Goal: Information Seeking & Learning: Learn about a topic

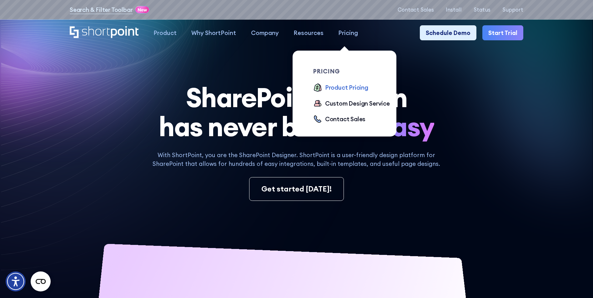
click at [338, 88] on div "Product Pricing" at bounding box center [346, 87] width 43 height 9
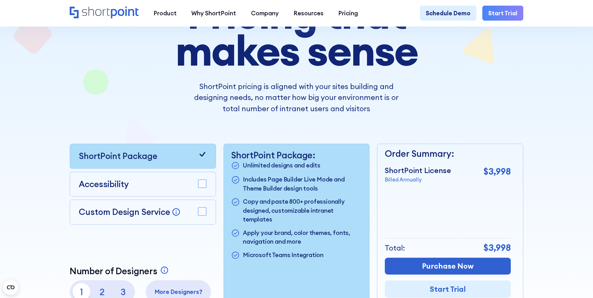
scroll to position [125, 0]
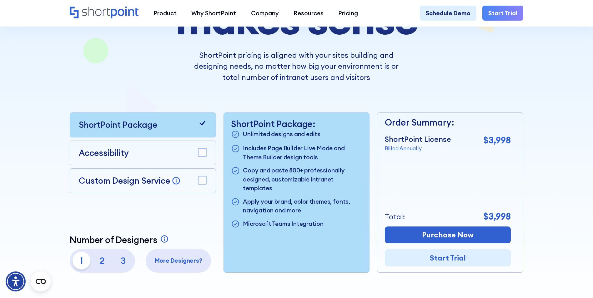
click at [201, 155] on rect at bounding box center [202, 152] width 8 height 8
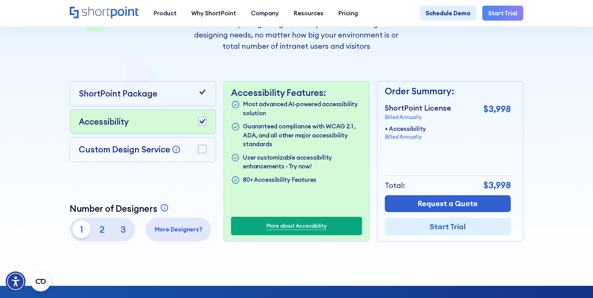
scroll to position [187, 0]
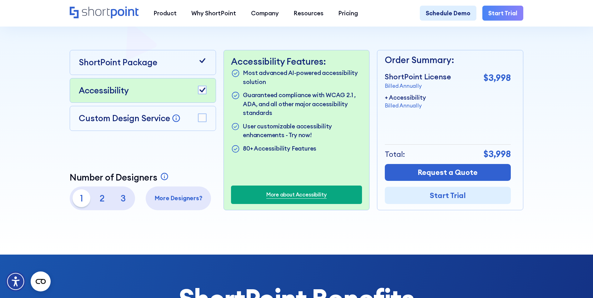
click at [292, 197] on link "More about Accessibility" at bounding box center [296, 195] width 60 height 8
